Goal: Find contact information: Find contact information

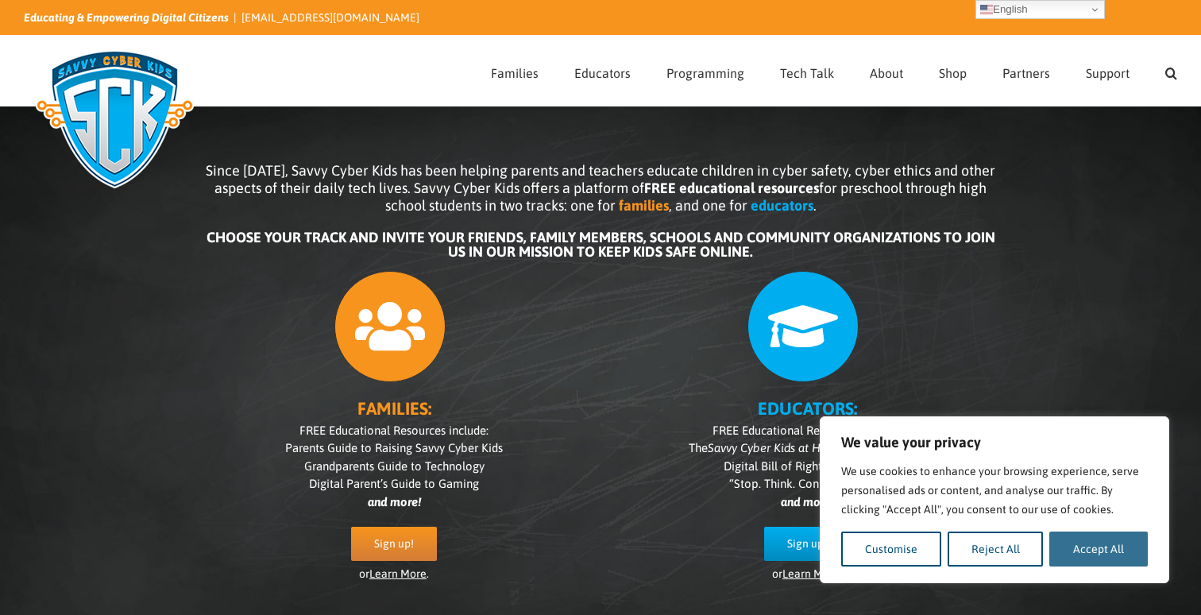
click at [1093, 550] on button "Accept All" at bounding box center [1098, 549] width 99 height 35
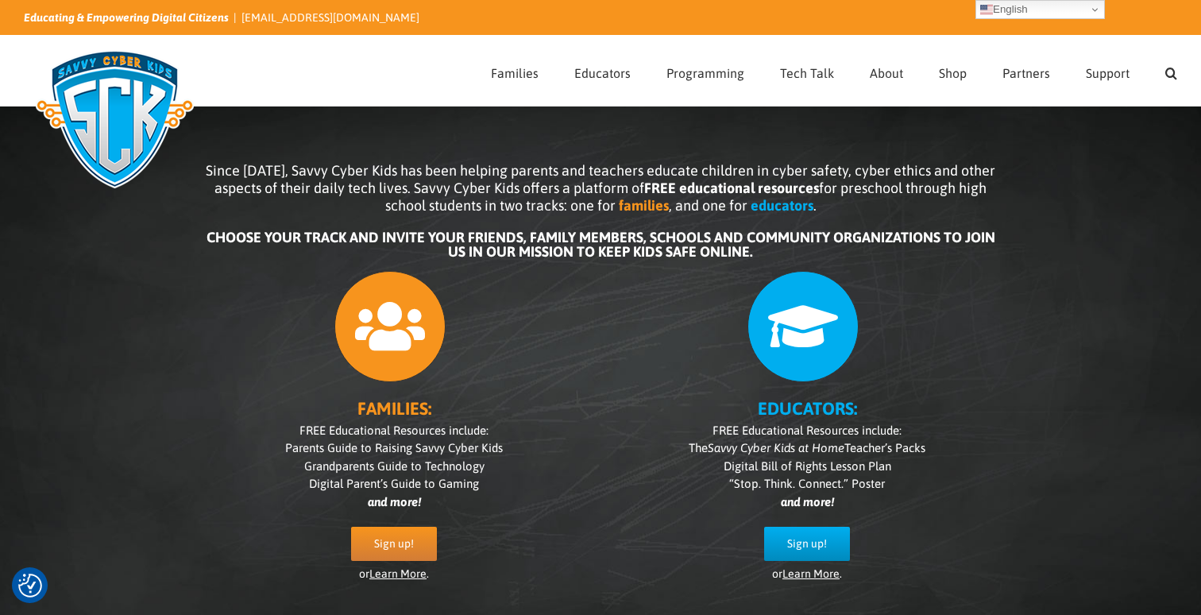
checkbox input "true"
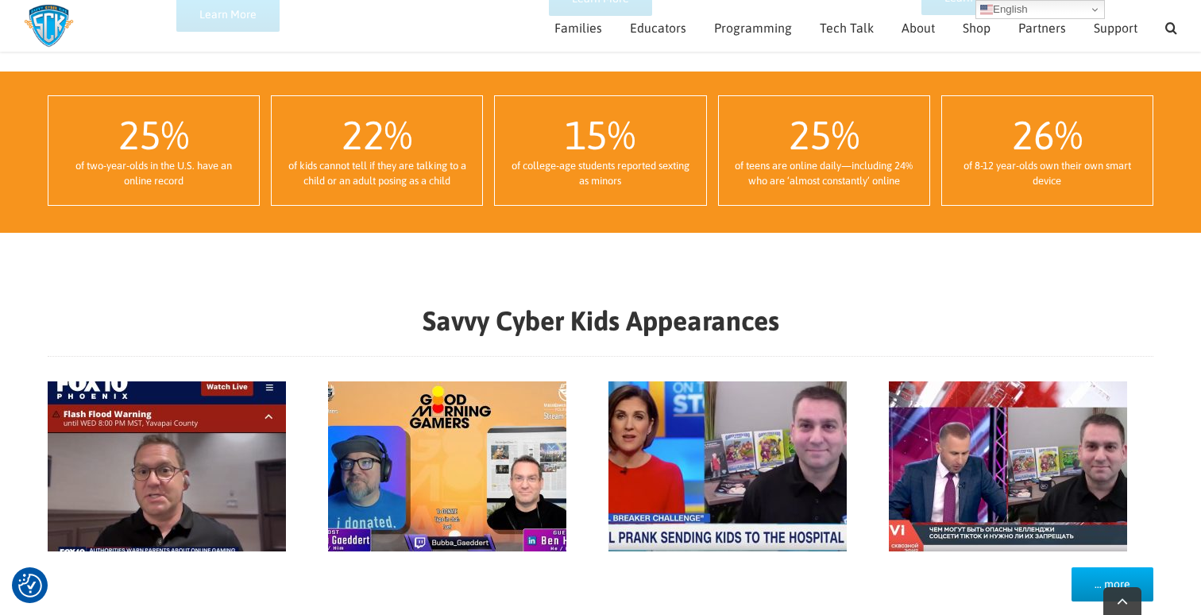
scroll to position [1321, 0]
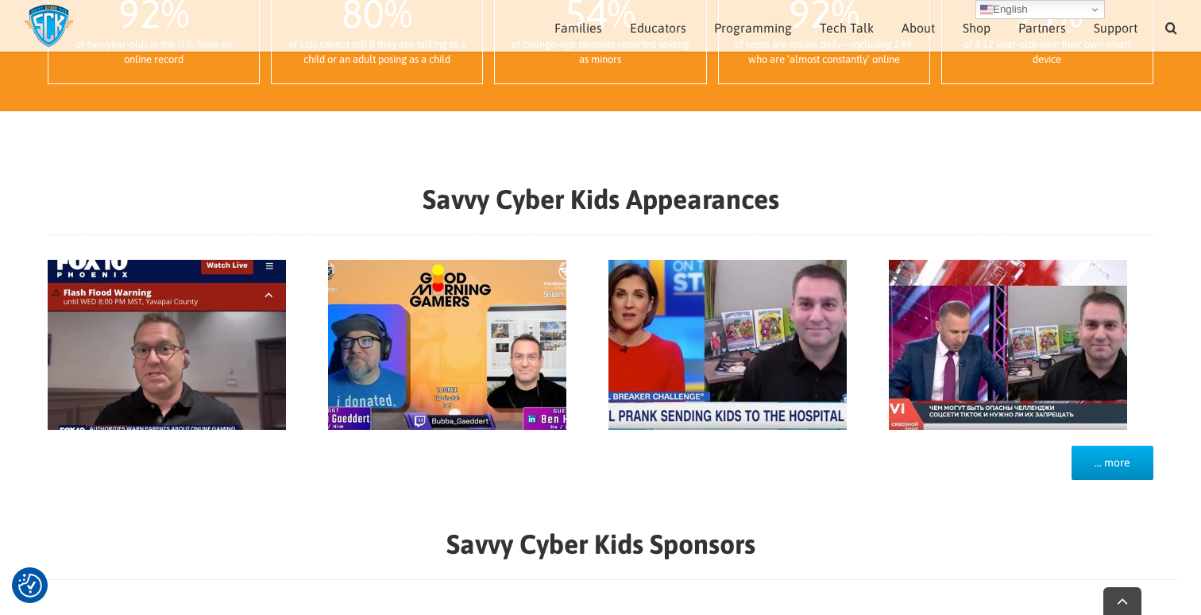
click at [570, 186] on strong "Savvy Cyber Kids Appearances" at bounding box center [601, 199] width 357 height 31
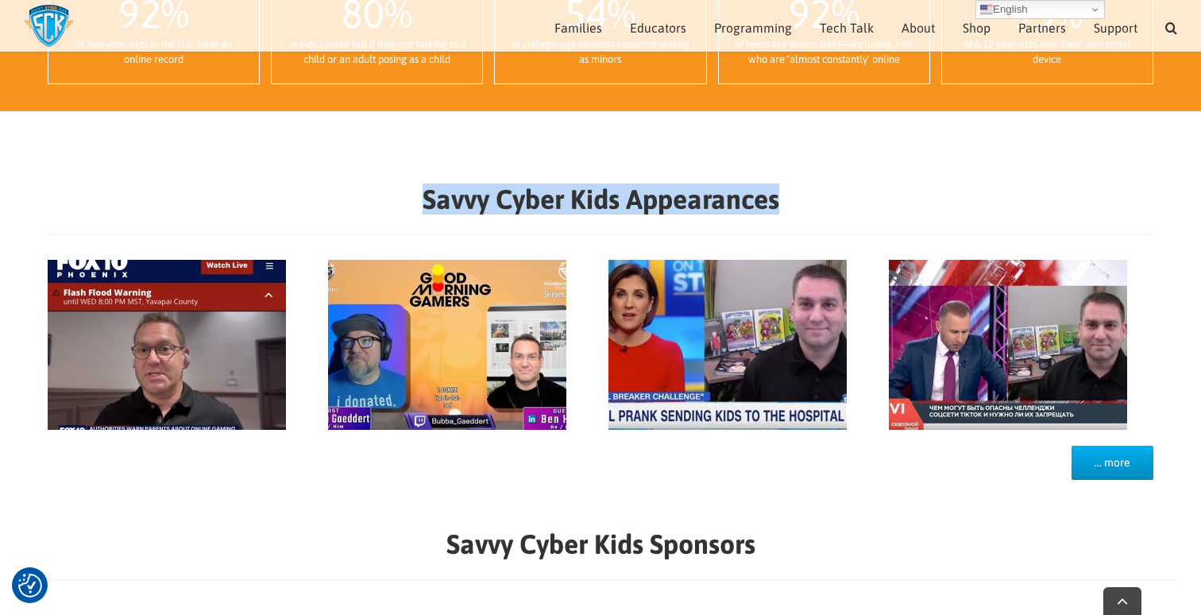
click at [570, 186] on strong "Savvy Cyber Kids Appearances" at bounding box center [601, 199] width 357 height 31
click at [576, 186] on strong "Savvy Cyber Kids Appearances" at bounding box center [601, 199] width 357 height 31
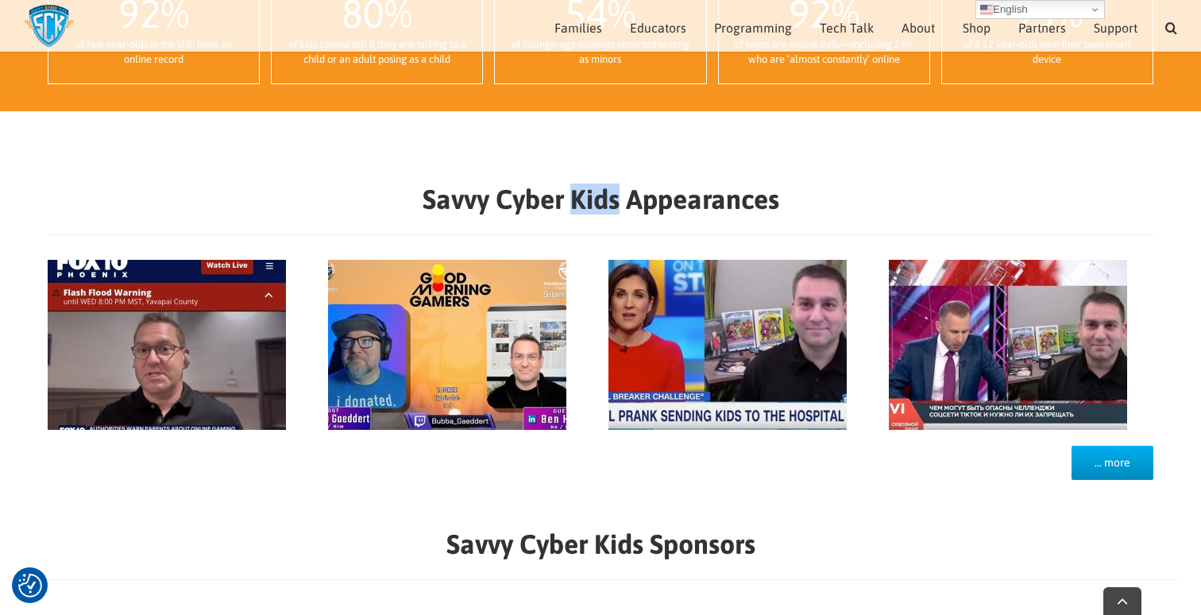
click at [576, 186] on strong "Savvy Cyber Kids Appearances" at bounding box center [601, 199] width 357 height 31
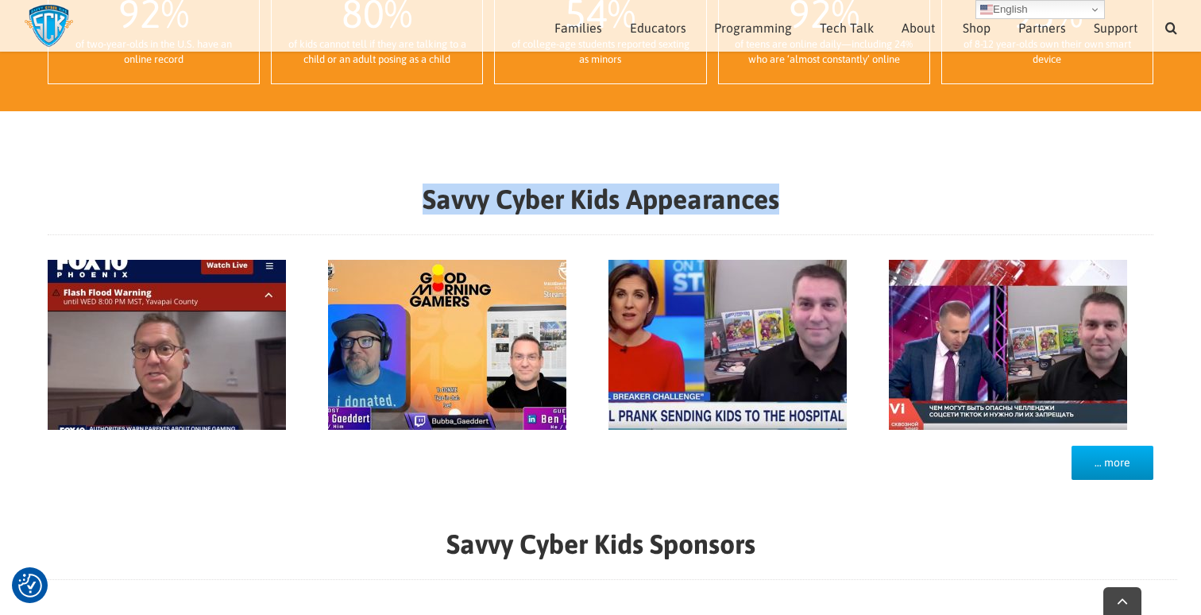
click at [576, 186] on strong "Savvy Cyber Kids Appearances" at bounding box center [601, 199] width 357 height 31
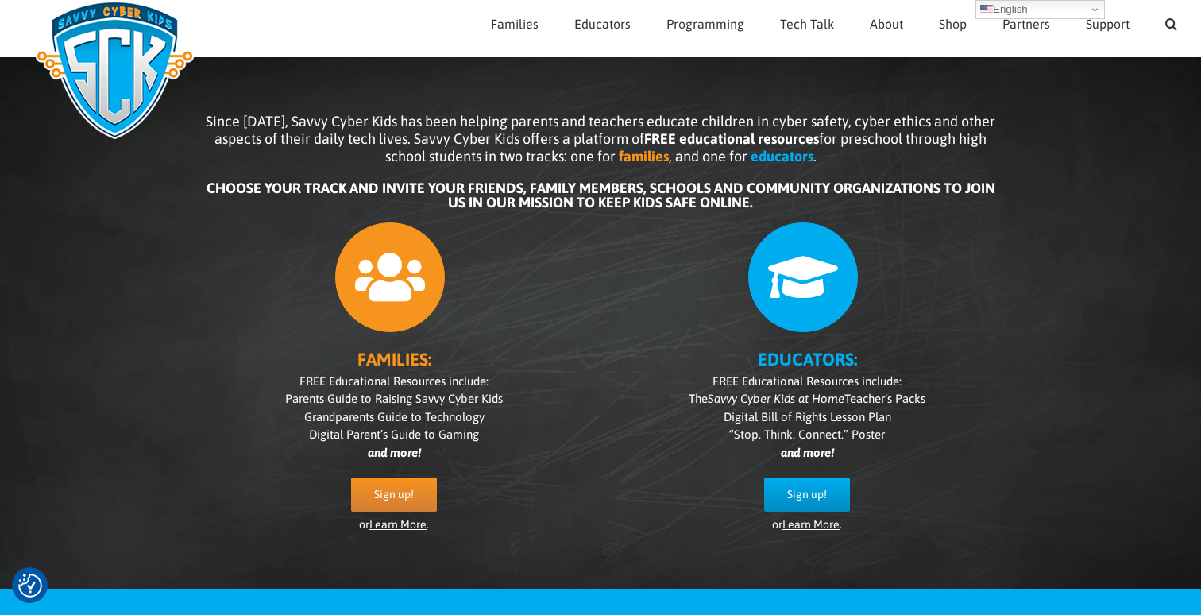
scroll to position [0, 0]
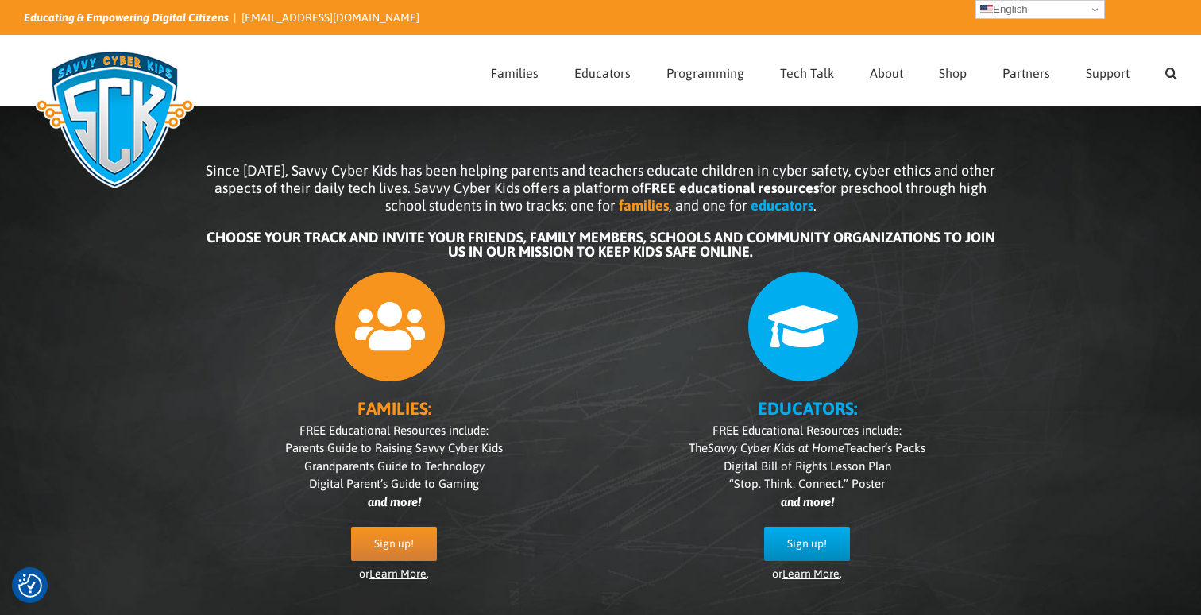
click at [1096, 10] on link "English" at bounding box center [1040, 9] width 129 height 19
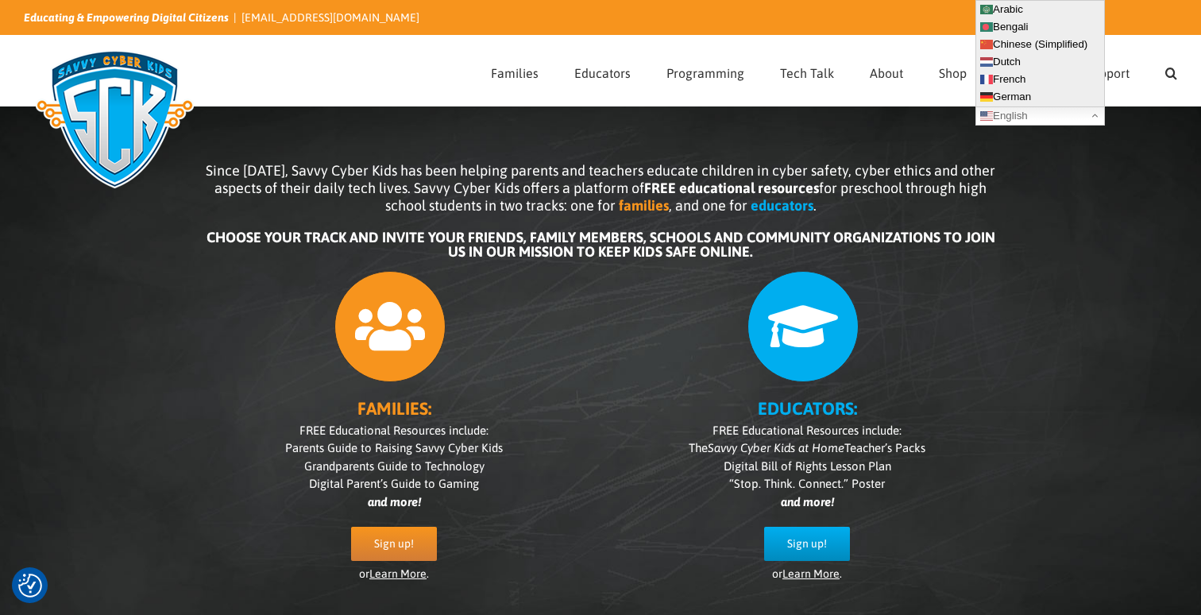
click at [1113, 195] on div "Since 2007, Savvy Cyber Kids has been helping parents and teachers educate chil…" at bounding box center [600, 360] width 1201 height 555
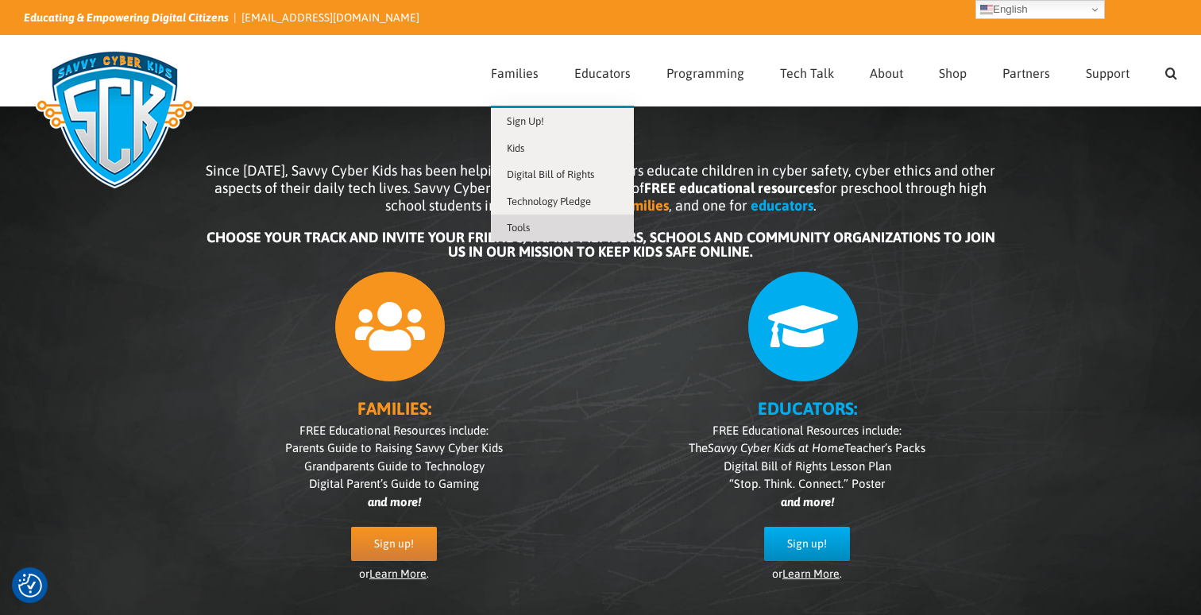
click at [530, 228] on span "Tools" at bounding box center [518, 228] width 23 height 12
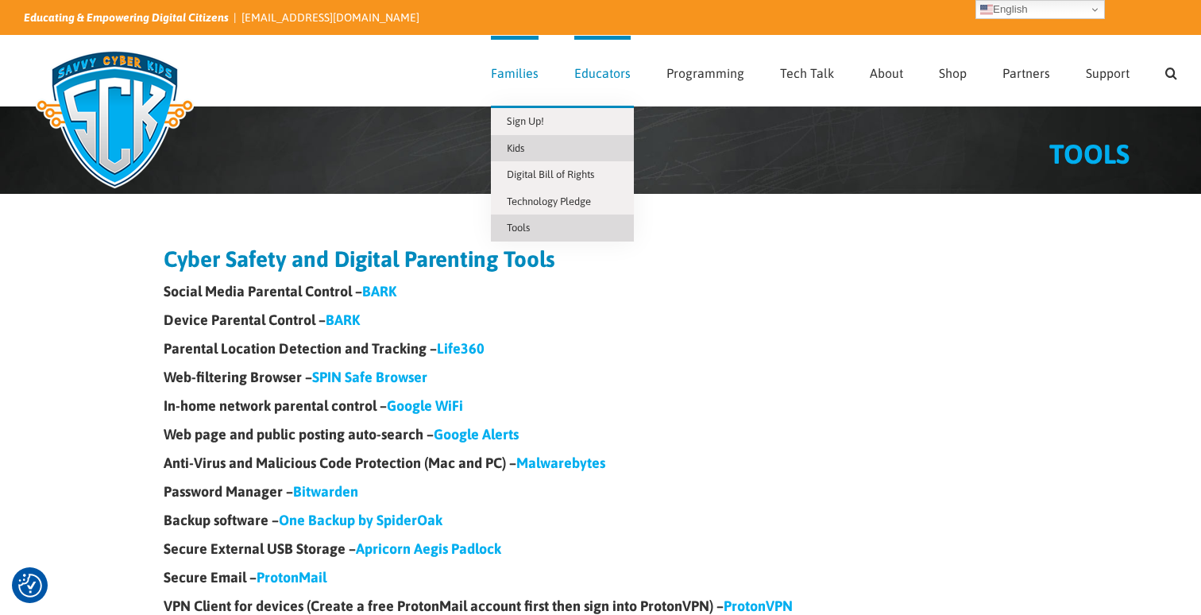
click at [522, 145] on span "Kids" at bounding box center [515, 148] width 17 height 12
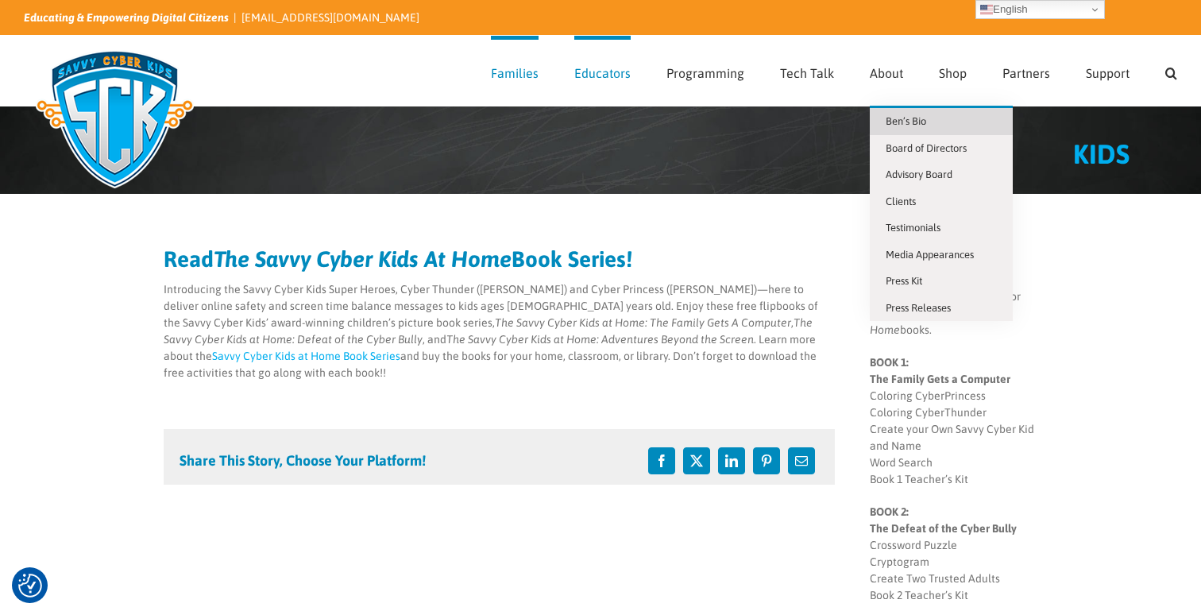
click at [903, 118] on span "Ben’s Bio" at bounding box center [906, 121] width 41 height 12
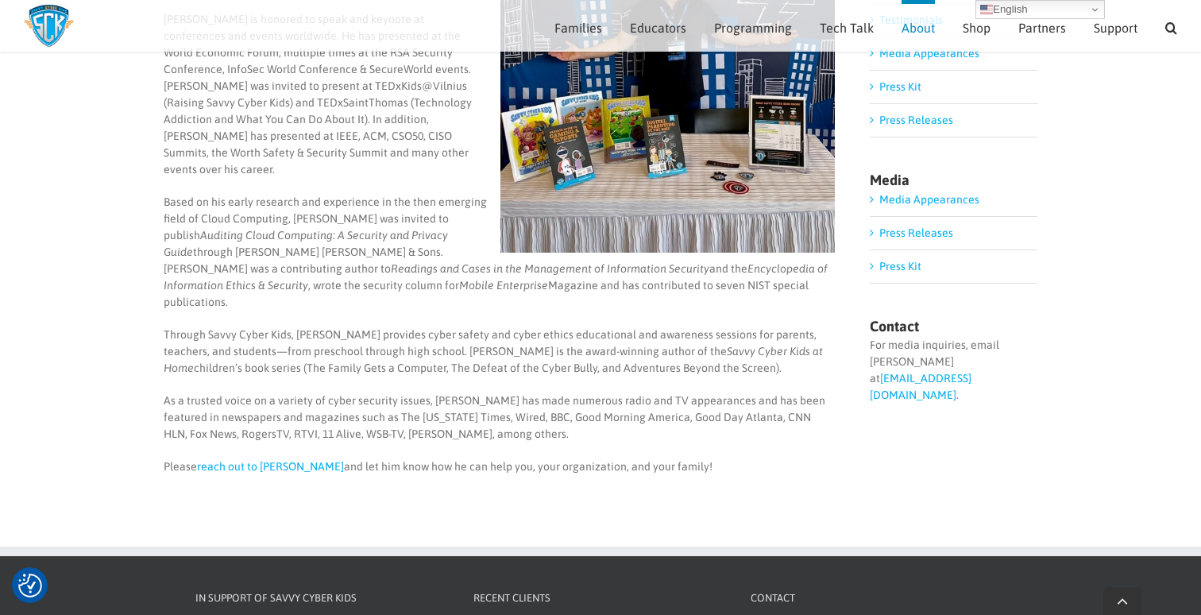
scroll to position [361, 0]
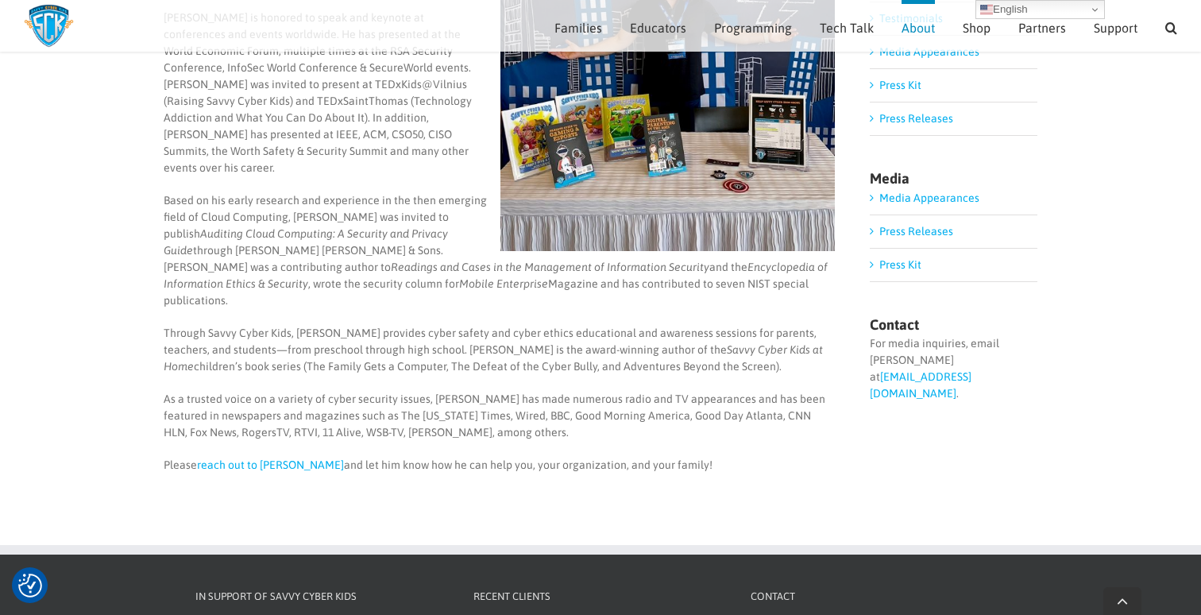
click at [242, 458] on link "reach out to Ben" at bounding box center [270, 464] width 147 height 13
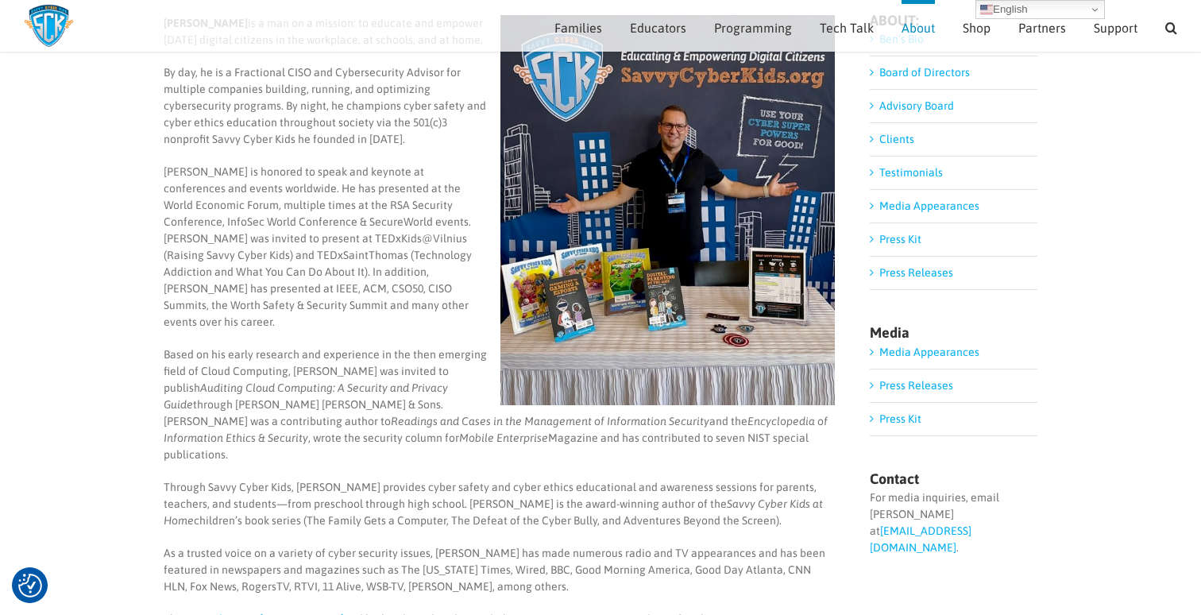
scroll to position [0, 0]
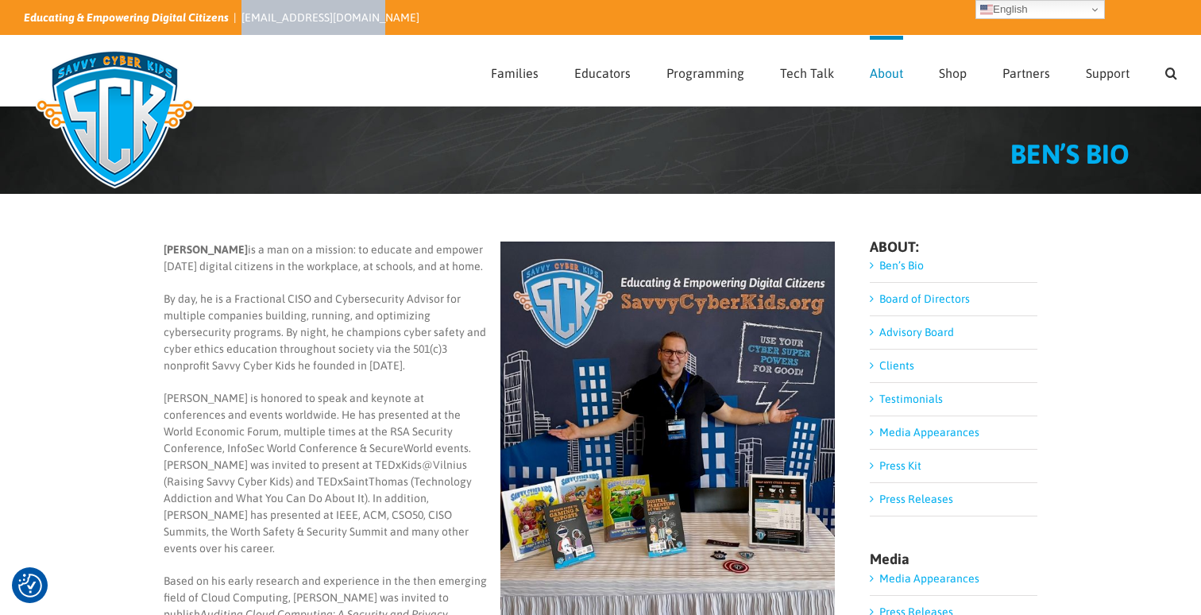
drag, startPoint x: 376, startPoint y: 19, endPoint x: 235, endPoint y: 14, distance: 140.7
click at [235, 14] on div "Educating & Empowering Digital Citizens | info@savvycyberkids.org" at bounding box center [601, 17] width 1154 height 35
copy link "[EMAIL_ADDRESS][DOMAIN_NAME]"
